Goal: Navigation & Orientation: Find specific page/section

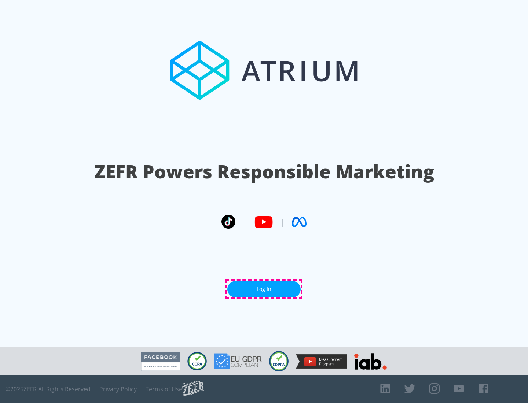
click at [264, 289] on link "Log In" at bounding box center [263, 289] width 73 height 16
